Goal: Navigation & Orientation: Understand site structure

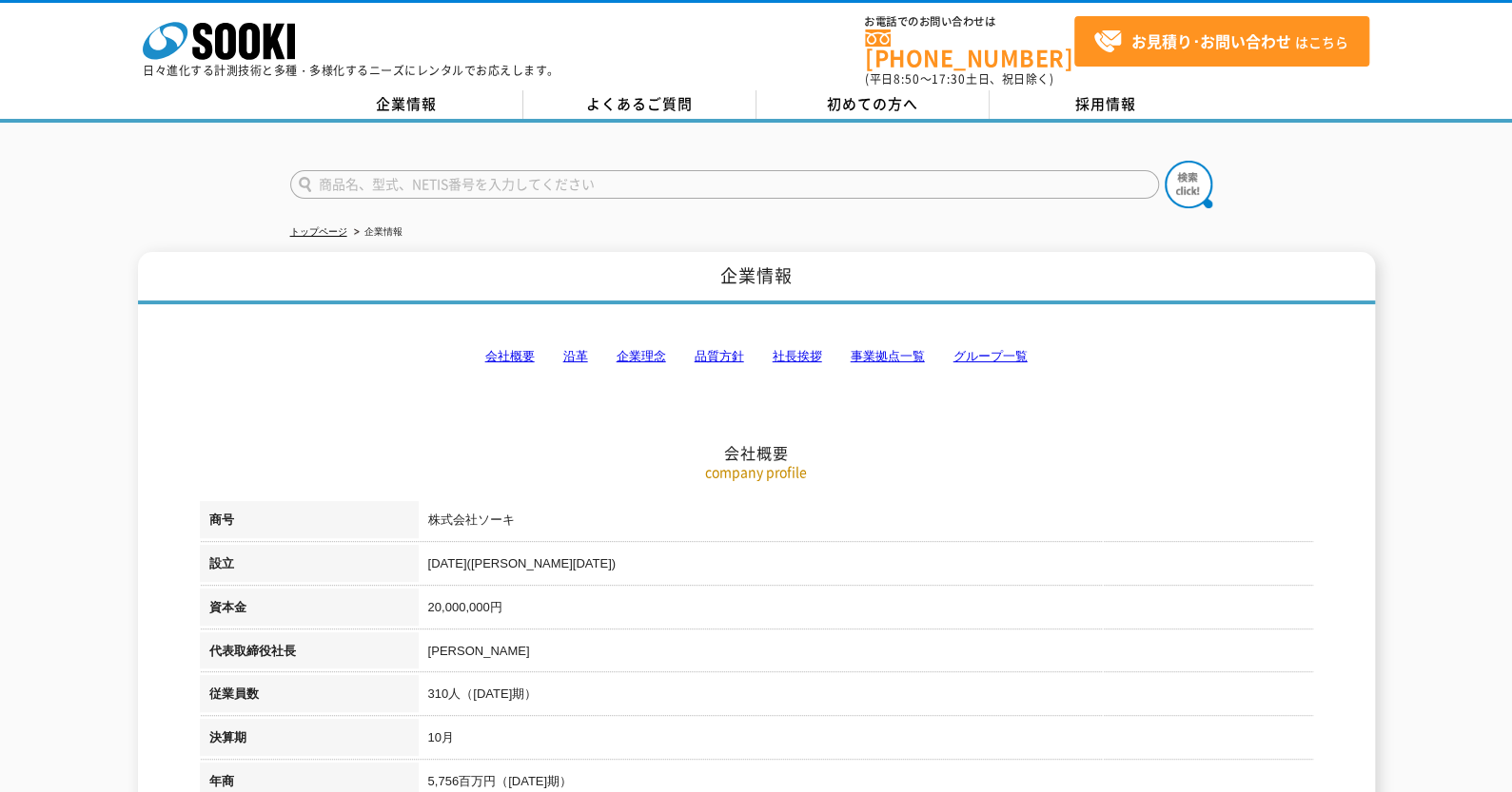
click at [501, 349] on link "会社概要" at bounding box center [510, 356] width 49 height 15
click at [413, 97] on link "企業情報" at bounding box center [406, 104] width 233 height 29
click at [648, 100] on link "よくあるご質問" at bounding box center [639, 104] width 233 height 29
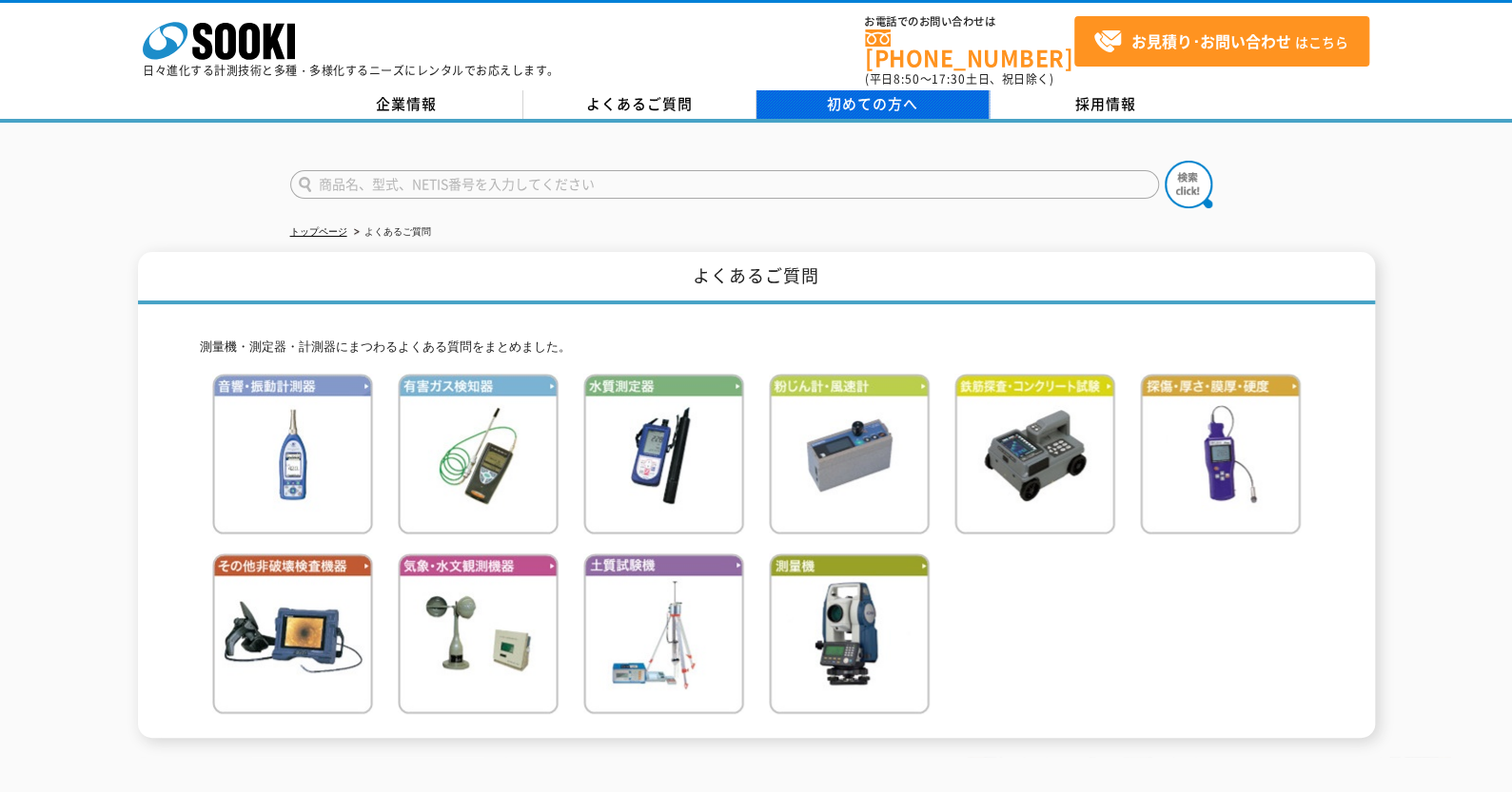
click at [879, 103] on div "企業情報 よくあるご質問 初めての方へ 採用情報" at bounding box center [756, 105] width 1512 height 32
click at [877, 96] on span "初めての方へ" at bounding box center [873, 103] width 91 height 21
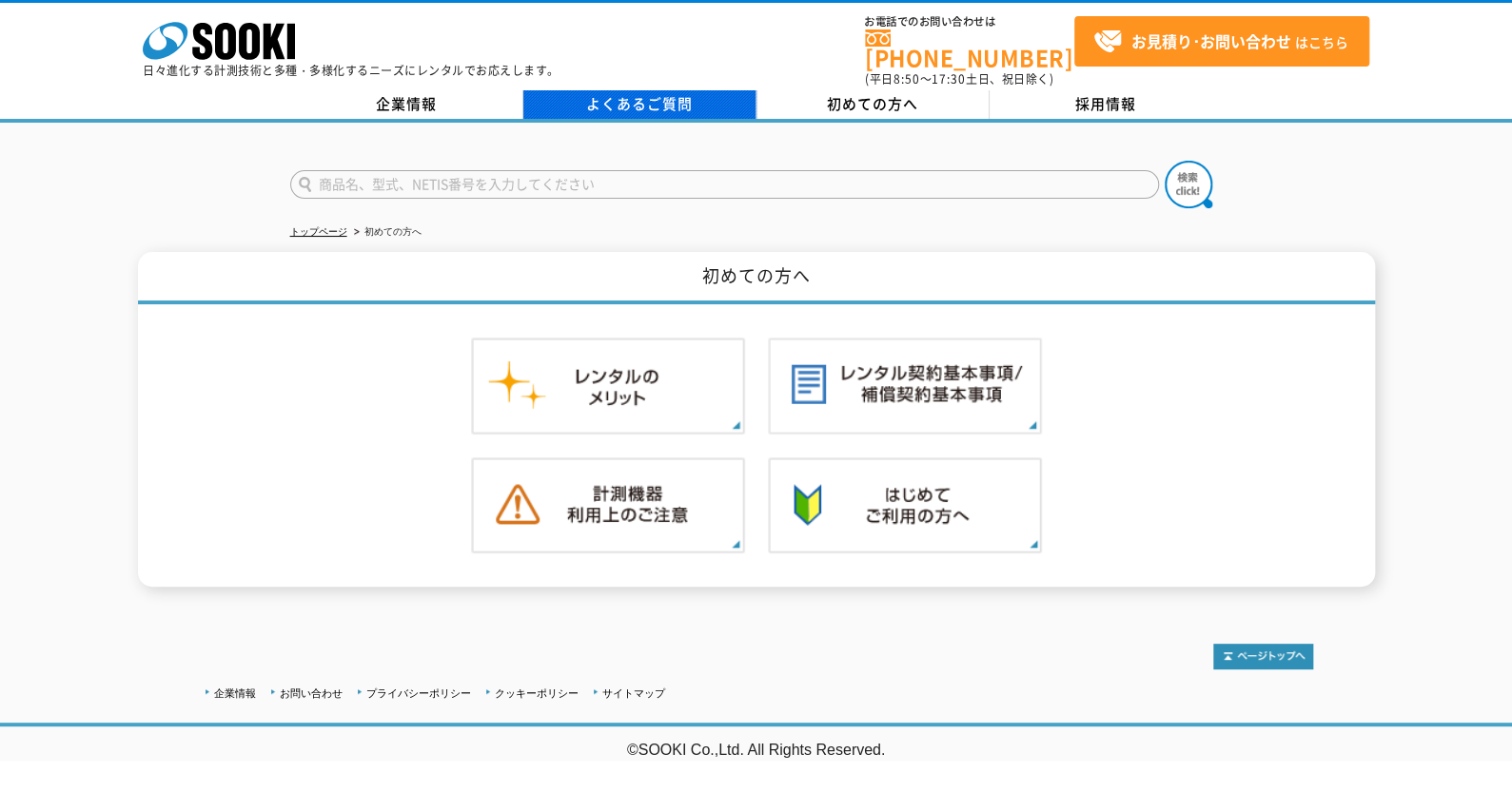
click at [668, 92] on link "よくあるご質問" at bounding box center [639, 104] width 233 height 29
